Goal: Task Accomplishment & Management: Use online tool/utility

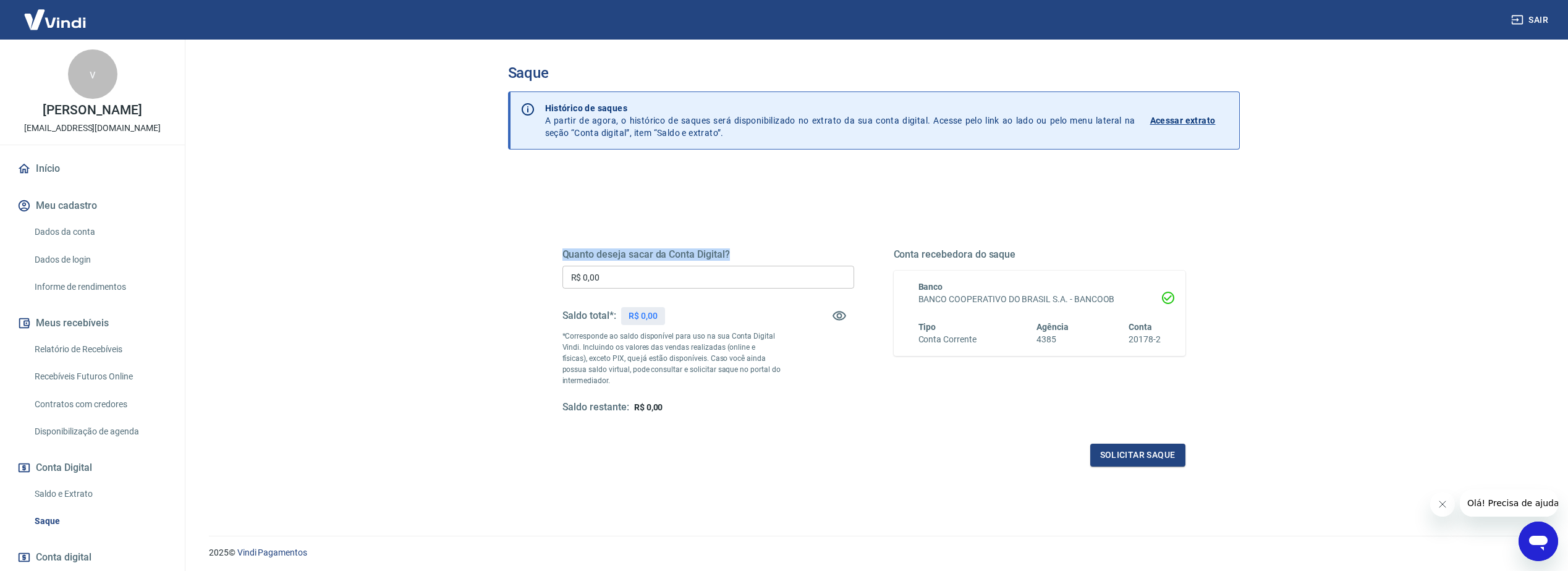
drag, startPoint x: 559, startPoint y: 254, endPoint x: 833, endPoint y: 245, distance: 274.1
click at [856, 251] on div "Quanto deseja sacar da Conta Digital? R$ 0,00 ​ Saldo total*: R$ 0,00 *Correspo…" at bounding box center [874, 338] width 653 height 287
click at [566, 185] on div "Quanto deseja sacar da Conta Digital? R$ 0,00 ​ Saldo total*: R$ 0,00 *Correspo…" at bounding box center [874, 390] width 732 height 442
